Goal: Task Accomplishment & Management: Manage account settings

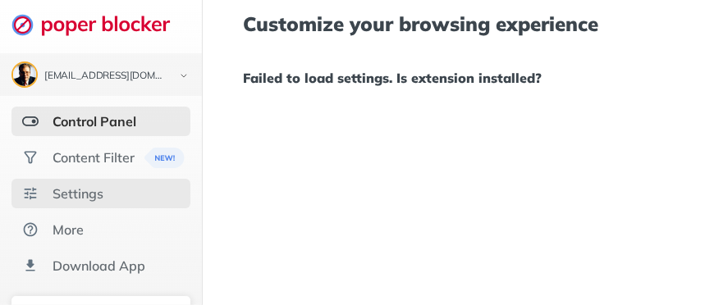
click at [79, 188] on div "Settings" at bounding box center [78, 194] width 51 height 16
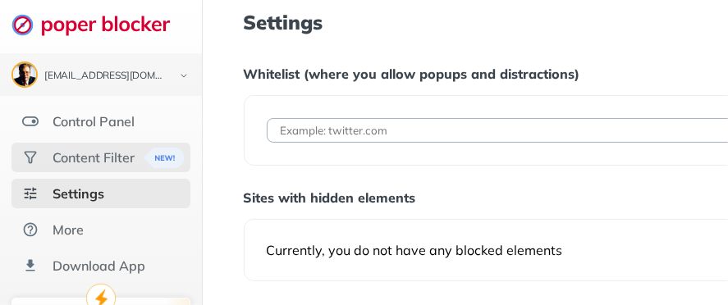
click at [69, 153] on div "Content Filter" at bounding box center [94, 157] width 82 height 16
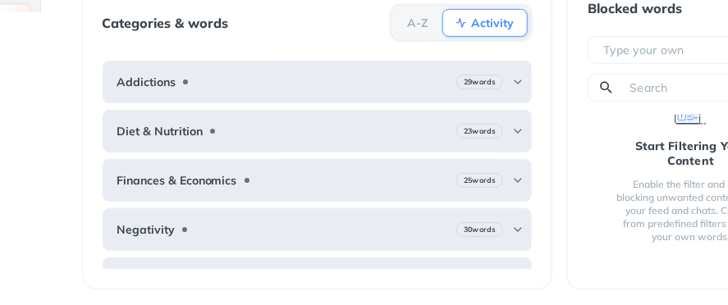
scroll to position [293, 160]
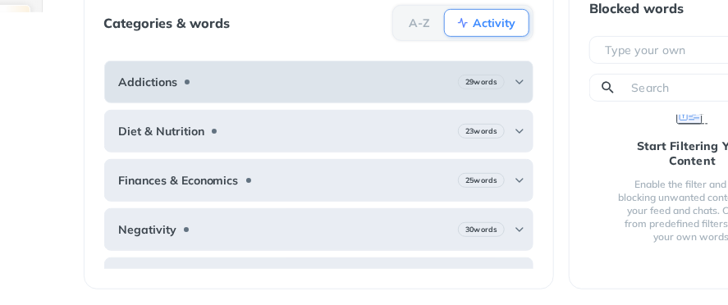
click at [513, 81] on img at bounding box center [519, 82] width 13 height 13
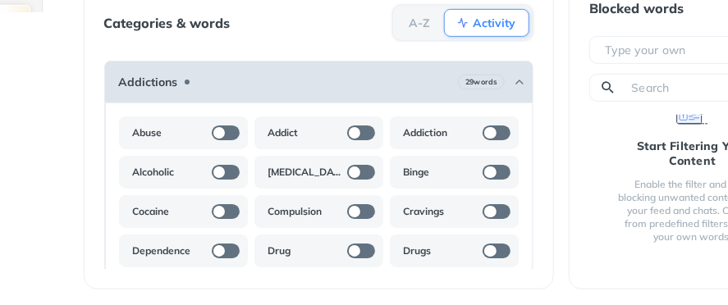
click at [513, 81] on img at bounding box center [519, 82] width 13 height 13
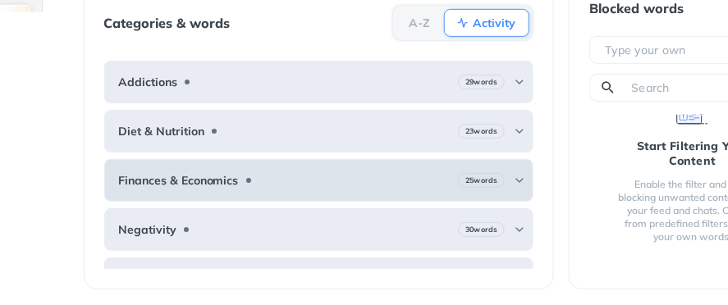
click at [513, 175] on img at bounding box center [519, 180] width 13 height 13
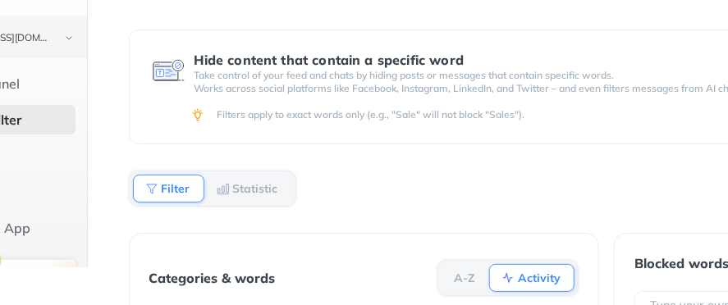
scroll to position [38, 0]
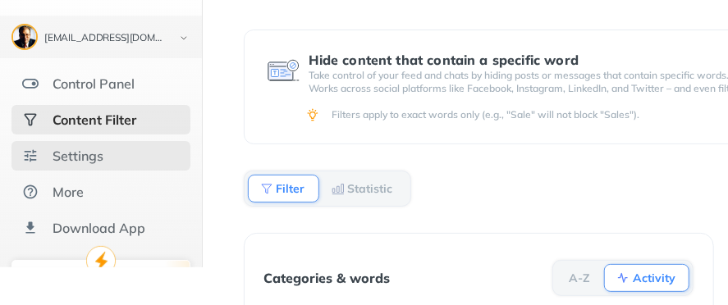
click at [61, 153] on div "Settings" at bounding box center [78, 156] width 51 height 16
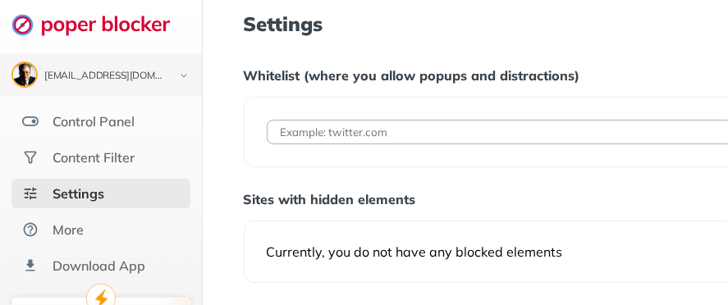
click at [61, 153] on div "Content Filter" at bounding box center [94, 157] width 82 height 16
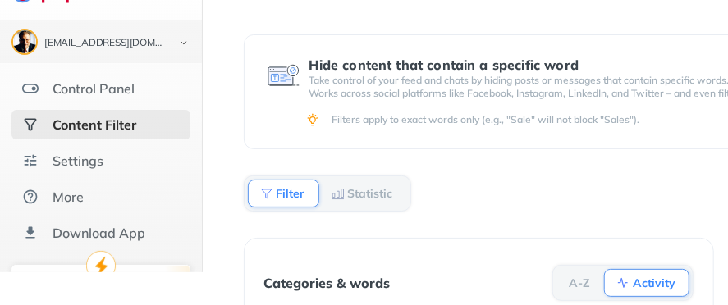
scroll to position [87, 0]
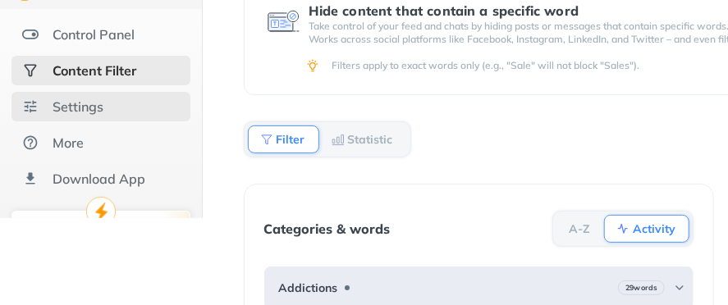
click at [71, 106] on div "Settings" at bounding box center [78, 107] width 51 height 16
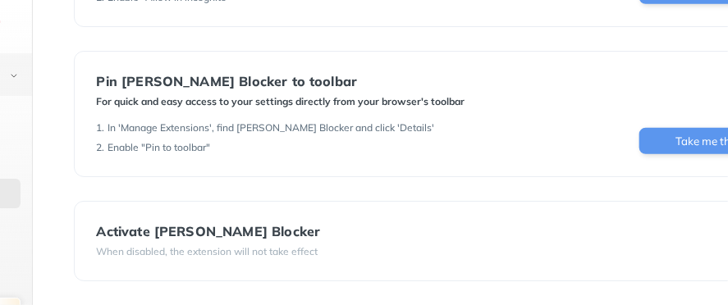
scroll to position [410, 0]
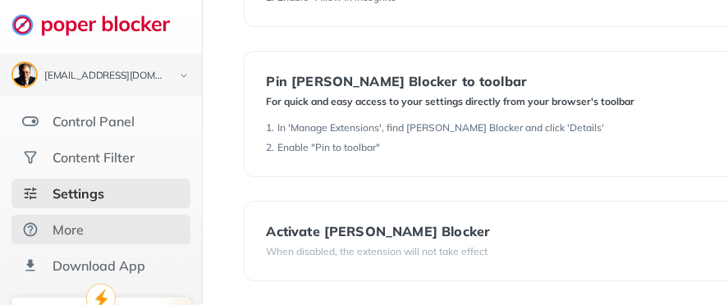
click at [62, 222] on div "More" at bounding box center [68, 230] width 31 height 16
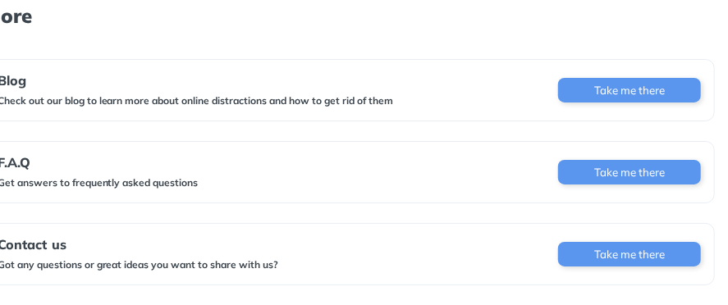
scroll to position [12, 278]
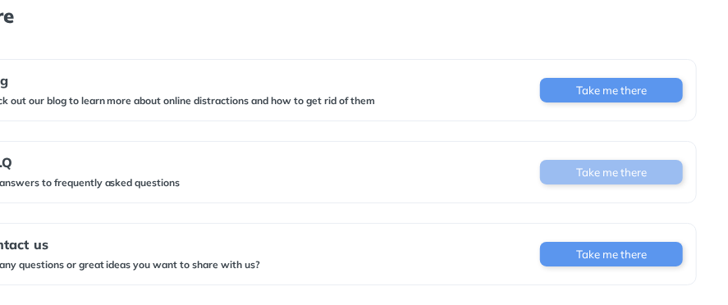
click at [629, 162] on button "Take me there" at bounding box center [611, 172] width 143 height 25
